Goal: Navigation & Orientation: Find specific page/section

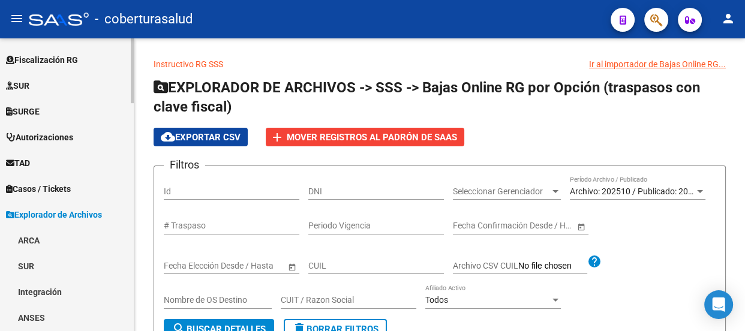
scroll to position [272, 0]
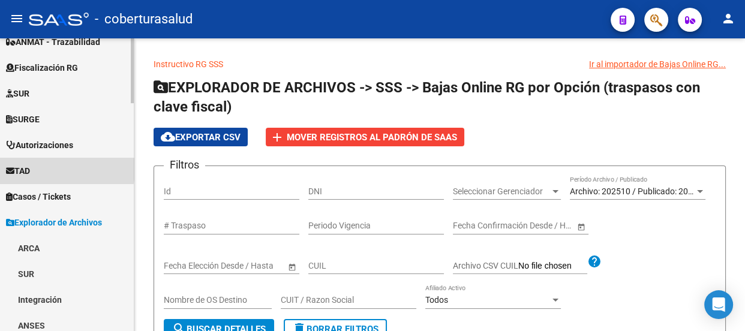
click at [45, 169] on link "TAD" at bounding box center [67, 171] width 134 height 26
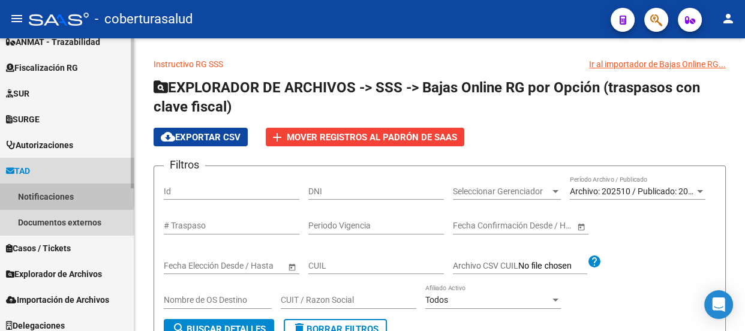
click at [55, 194] on link "Notificaciones" at bounding box center [67, 197] width 134 height 26
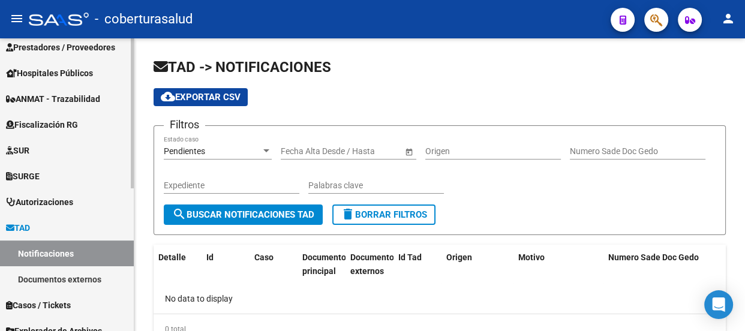
scroll to position [279, 0]
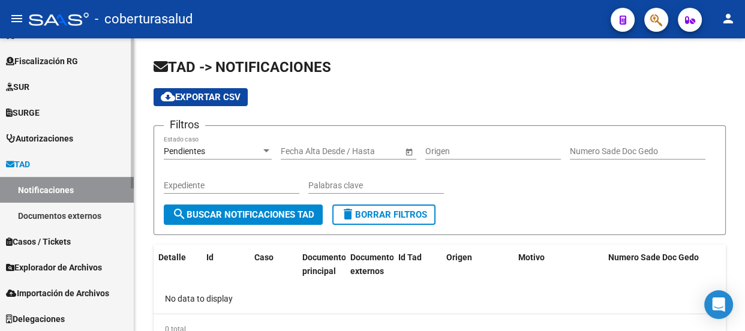
click at [85, 216] on link "Documentos externos" at bounding box center [67, 216] width 134 height 26
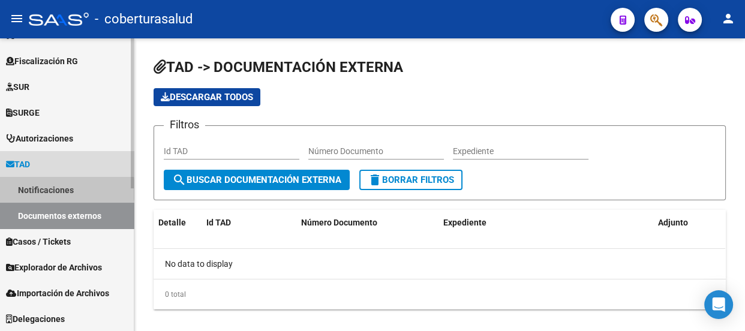
click at [58, 189] on link "Notificaciones" at bounding box center [67, 190] width 134 height 26
